Goal: Task Accomplishment & Management: Use online tool/utility

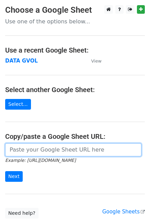
click at [131, 148] on input "url" at bounding box center [73, 149] width 136 height 13
paste input "https://docs.google.com/spreadsheets/d/12SHZ976ruelxOQ8ojHvLcFAg3I1EiHJO75BUGRu…"
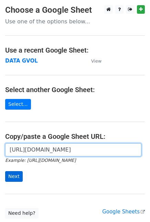
type input "https://docs.google.com/spreadsheets/d/12SHZ976ruelxOQ8ojHvLcFAg3I1EiHJO75BUGRu…"
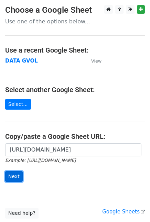
scroll to position [0, 0]
click at [17, 173] on input "Next" at bounding box center [14, 176] width 18 height 11
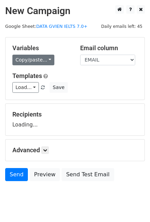
click at [41, 55] on link "Copy/paste..." at bounding box center [33, 60] width 42 height 11
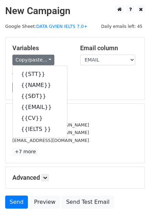
click at [68, 50] on h5 "Variables" at bounding box center [40, 48] width 57 height 8
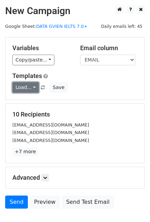
click at [31, 85] on link "Load..." at bounding box center [25, 87] width 26 height 11
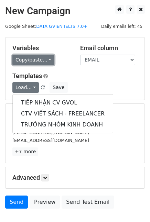
click at [38, 57] on link "Copy/paste..." at bounding box center [33, 60] width 42 height 11
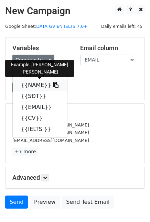
click at [38, 89] on link "{{NAME}}" at bounding box center [40, 85] width 54 height 11
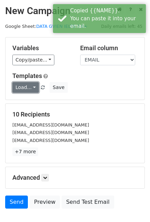
click at [26, 83] on link "Load..." at bounding box center [25, 87] width 26 height 11
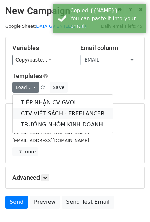
click at [42, 114] on link "CTV VIẾT SÁCH - FREELANCER" at bounding box center [63, 113] width 100 height 11
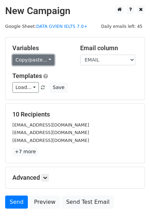
click at [43, 58] on link "Copy/paste..." at bounding box center [33, 60] width 42 height 11
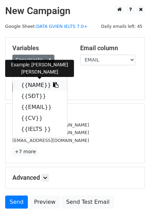
click at [38, 85] on link "{{NAME}}" at bounding box center [40, 85] width 54 height 11
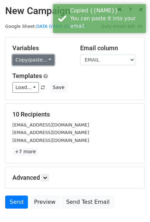
click at [45, 57] on link "Copy/paste..." at bounding box center [33, 60] width 42 height 11
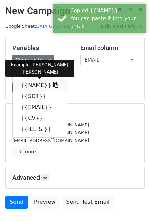
click at [53, 84] on icon at bounding box center [55, 84] width 5 height 5
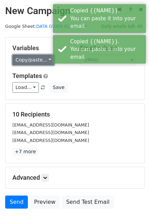
click at [43, 57] on link "Copy/paste..." at bounding box center [33, 60] width 42 height 11
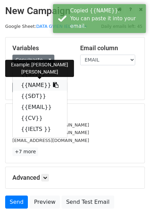
click at [31, 83] on link "{{NAME}}" at bounding box center [40, 85] width 54 height 11
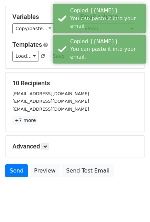
scroll to position [38, 0]
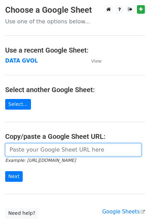
click at [21, 151] on input "url" at bounding box center [73, 149] width 136 height 13
paste input "Đặng Trần Minh Anh 0969136405 dangtranminhanhvn@gmail.com Ngô Yến Vy 0832302711…"
type input "Đặng Trần Minh Anh 0969136405 dangtranminhanhvn@gmail.com Ngô Yến Vy 0832302711…"
click at [30, 151] on input "url" at bounding box center [73, 149] width 136 height 13
paste input "https://docs.google.com/spreadsheets/d/12SHZ976ruelxOQ8ojHvLcFAg3I1EiHJO75BUGRu…"
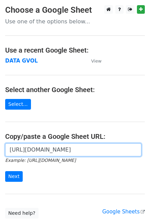
scroll to position [0, 148]
type input "https://docs.google.com/spreadsheets/d/12SHZ976ruelxOQ8ojHvLcFAg3I1EiHJO75BUGRu…"
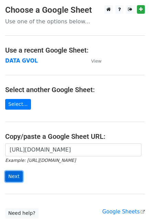
scroll to position [0, 0]
click at [9, 172] on input "Next" at bounding box center [14, 176] width 18 height 11
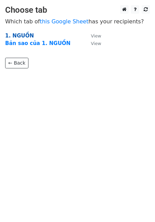
click at [22, 36] on strong "1. NGUỒN" at bounding box center [19, 36] width 29 height 6
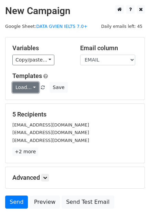
click at [29, 87] on link "Load..." at bounding box center [25, 87] width 26 height 11
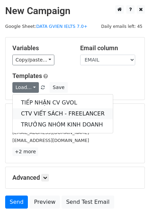
click at [56, 117] on link "CTV VIẾT SÁCH - FREELANCER" at bounding box center [63, 113] width 100 height 11
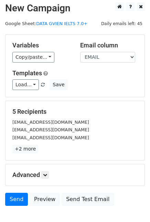
scroll to position [3, 0]
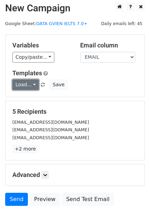
click at [26, 86] on link "Load..." at bounding box center [25, 84] width 26 height 11
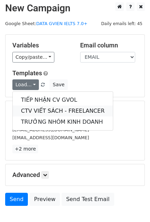
click at [43, 112] on link "CTV VIẾT SÁCH - FREELANCER" at bounding box center [63, 110] width 100 height 11
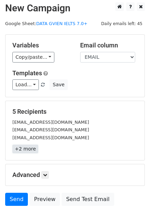
click at [26, 149] on link "+2 more" at bounding box center [25, 149] width 26 height 9
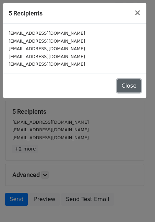
click at [131, 85] on button "Close" at bounding box center [129, 85] width 24 height 13
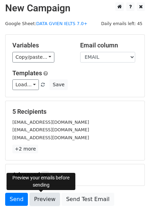
click at [40, 198] on link "Preview" at bounding box center [45, 199] width 30 height 13
click at [39, 197] on link "Preview" at bounding box center [45, 199] width 30 height 13
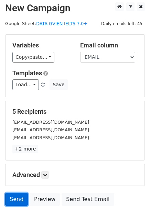
click at [11, 199] on link "Send" at bounding box center [16, 199] width 23 height 13
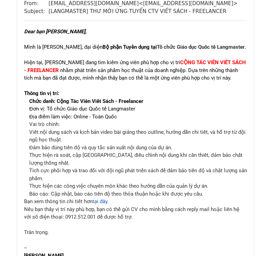
scroll to position [119, 0]
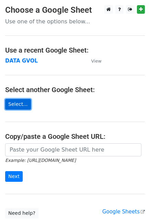
click at [21, 107] on link "Select..." at bounding box center [18, 104] width 26 height 11
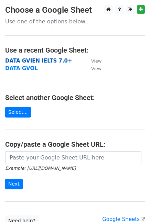
click at [36, 64] on strong "DATA GVIEN IELTS 7.0+" at bounding box center [38, 61] width 67 height 6
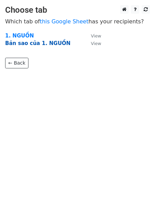
click at [39, 42] on strong "Bản sao của 1. NGUỒN" at bounding box center [38, 43] width 66 height 6
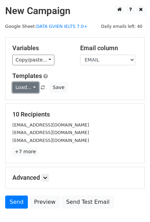
click at [33, 86] on link "Load..." at bounding box center [25, 87] width 26 height 11
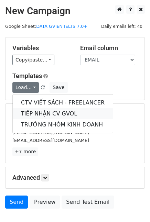
click at [42, 112] on link "TIẾP NHẬN CV GVOL" at bounding box center [63, 113] width 100 height 11
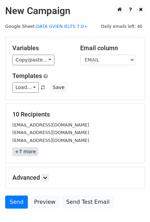
click at [25, 148] on link "+7 more" at bounding box center [25, 151] width 26 height 9
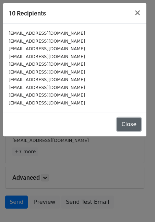
click at [127, 121] on button "Close" at bounding box center [129, 124] width 24 height 13
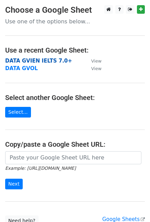
click at [35, 59] on strong "DATA GVIEN IELTS 7.0+" at bounding box center [38, 61] width 67 height 6
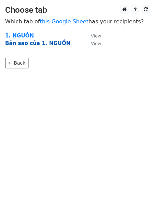
click at [31, 44] on strong "Bản sao của 1. NGUỒN" at bounding box center [38, 43] width 66 height 6
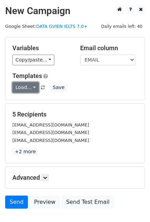
click at [31, 86] on link "Load..." at bounding box center [25, 87] width 26 height 11
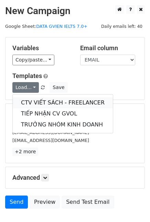
click at [42, 101] on link "CTV VIẾT SÁCH - FREELANCER" at bounding box center [63, 102] width 100 height 11
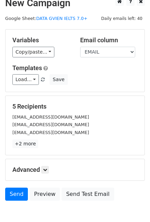
scroll to position [8, 0]
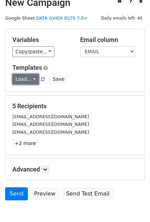
click at [31, 78] on link "Load..." at bounding box center [25, 79] width 26 height 11
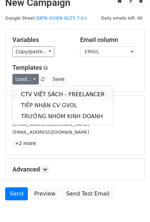
click at [37, 97] on link "CTV VIẾT SÁCH - FREELANCER" at bounding box center [63, 94] width 100 height 11
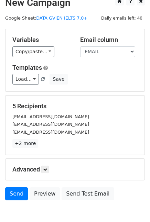
scroll to position [44, 0]
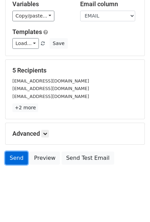
click at [14, 158] on link "Send" at bounding box center [16, 157] width 23 height 13
